Goal: Book appointment/travel/reservation

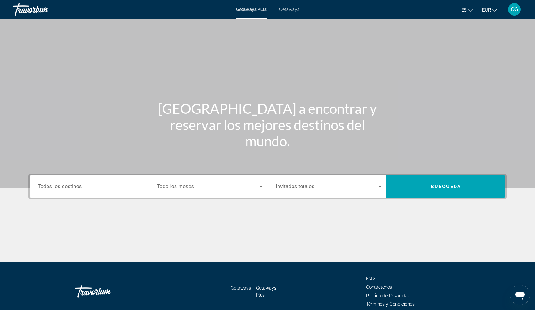
click at [249, 10] on span "Getaways Plus" at bounding box center [251, 9] width 31 height 5
click at [62, 185] on span "Todos los destinos" at bounding box center [60, 185] width 44 height 5
click at [62, 185] on input "Destination Todos los destinos" at bounding box center [91, 187] width 106 height 8
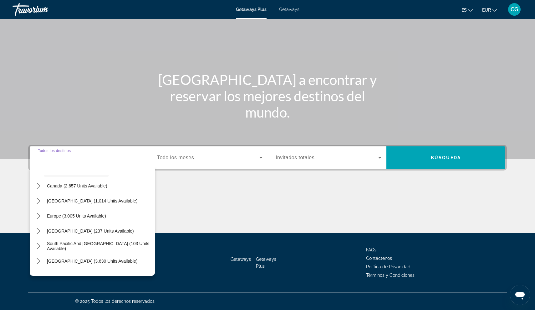
scroll to position [51, 0]
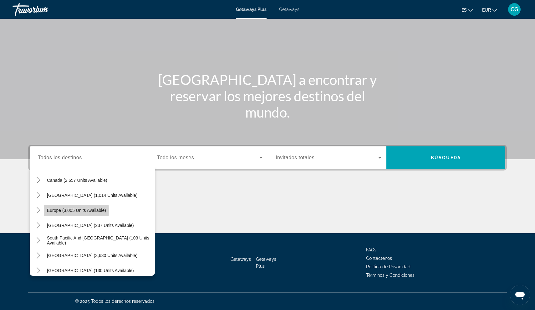
click at [59, 211] on span "Europe (3,005 units available)" at bounding box center [76, 210] width 59 height 5
type input "**********"
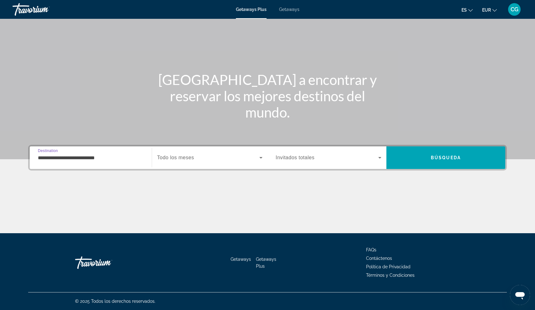
click at [379, 157] on icon "Search widget" at bounding box center [380, 158] width 8 height 8
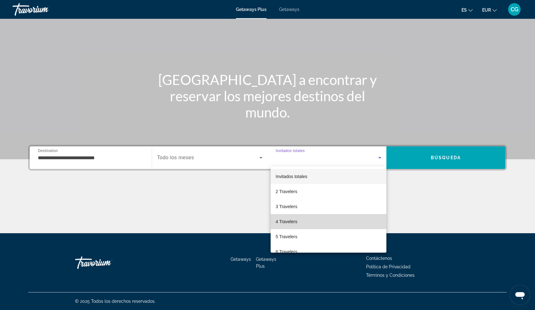
click at [296, 222] on span "4 Travelers" at bounding box center [287, 222] width 22 height 8
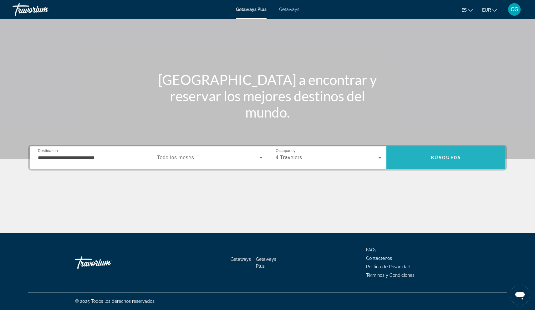
click at [429, 162] on span "Search" at bounding box center [446, 157] width 119 height 15
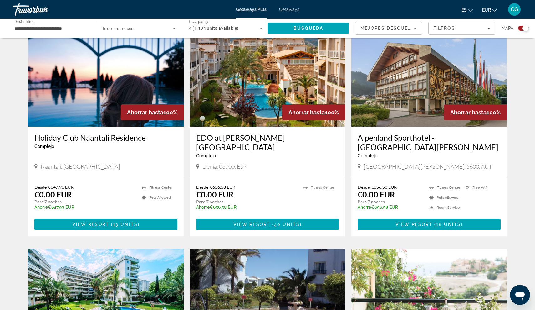
scroll to position [457, 0]
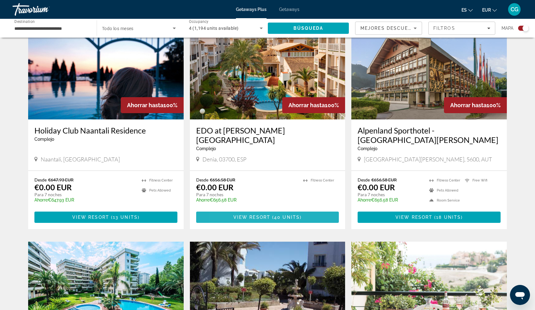
click at [234, 218] on span "View Resort" at bounding box center [252, 216] width 37 height 5
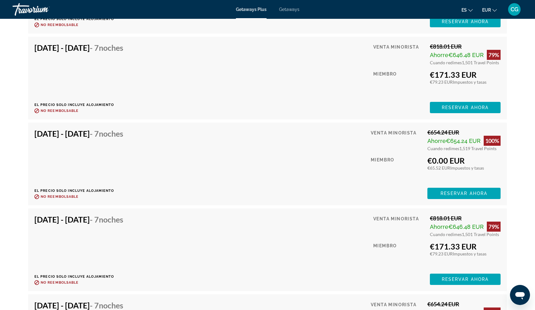
scroll to position [1509, 0]
